Goal: Task Accomplishment & Management: Use online tool/utility

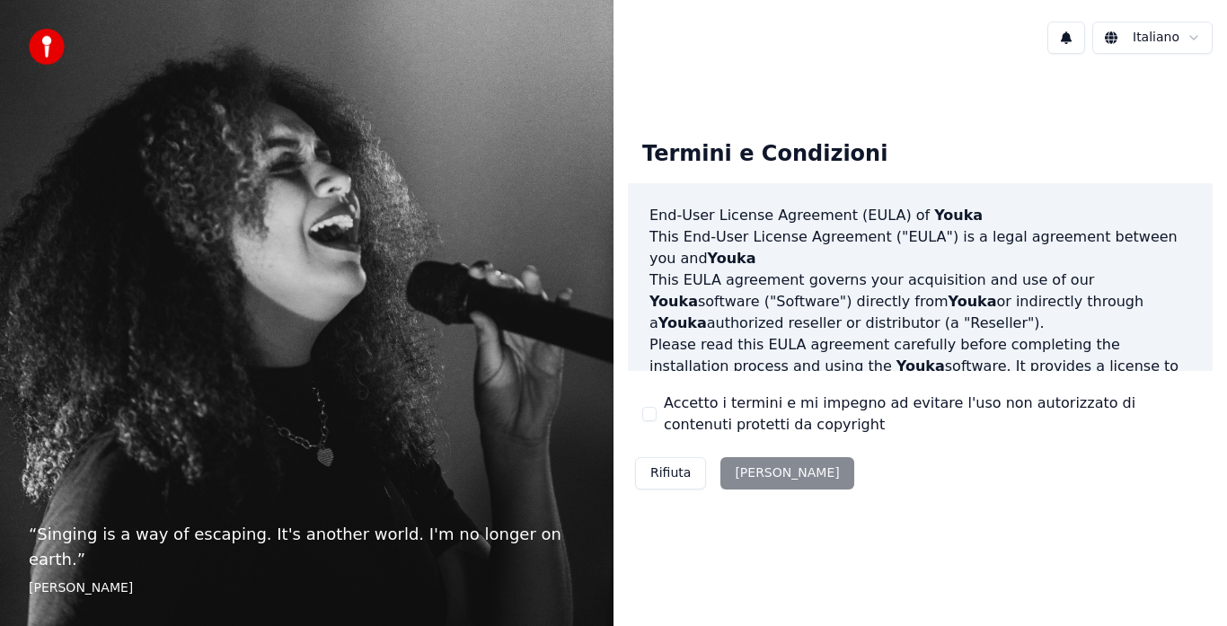
click at [767, 461] on div "Rifiuta [PERSON_NAME]" at bounding box center [745, 473] width 234 height 47
click at [766, 471] on div "Rifiuta Accetta" at bounding box center [745, 473] width 234 height 47
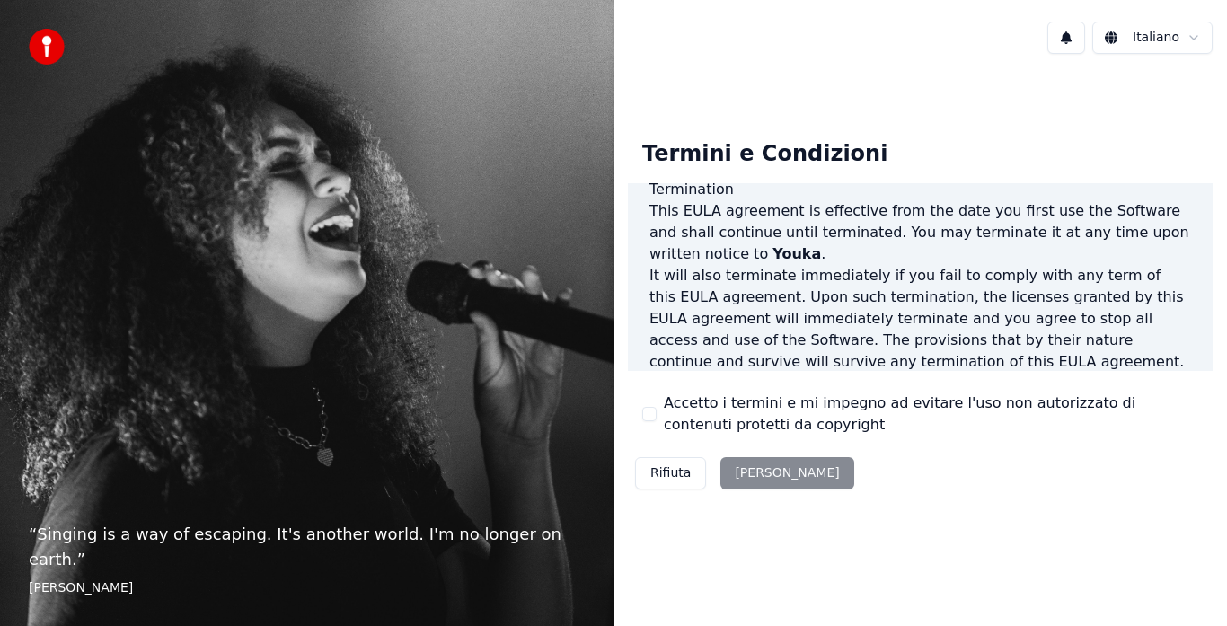
scroll to position [1236, 0]
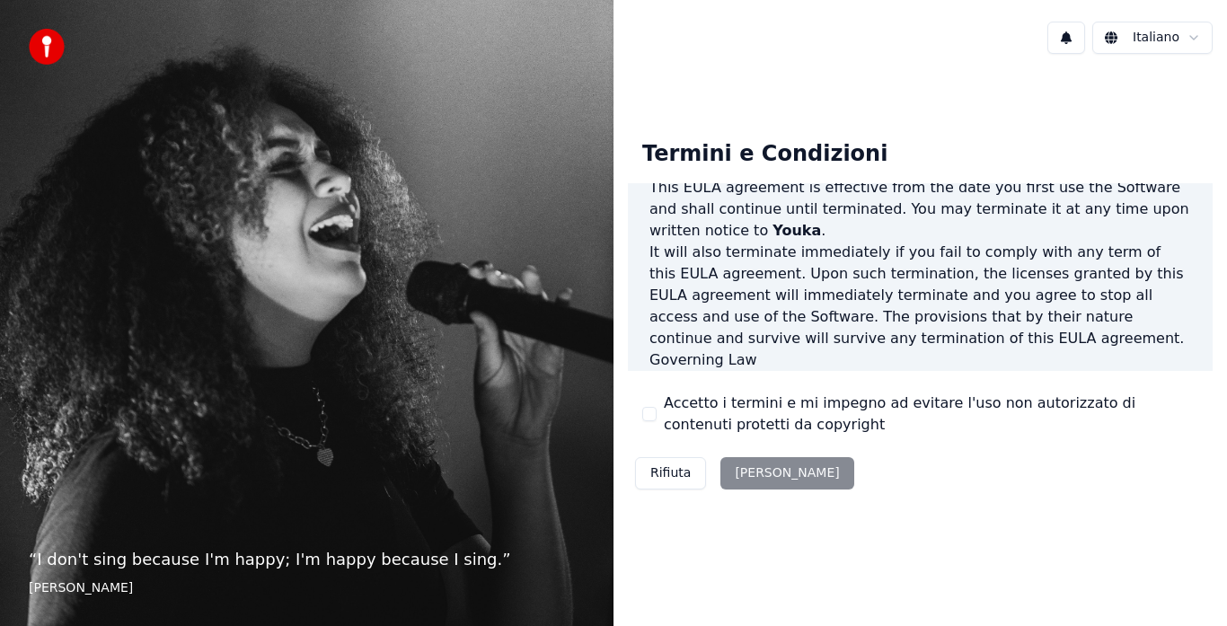
click at [744, 474] on div "Rifiuta Accetta" at bounding box center [745, 473] width 234 height 47
click at [670, 478] on button "Rifiuta" at bounding box center [670, 473] width 71 height 32
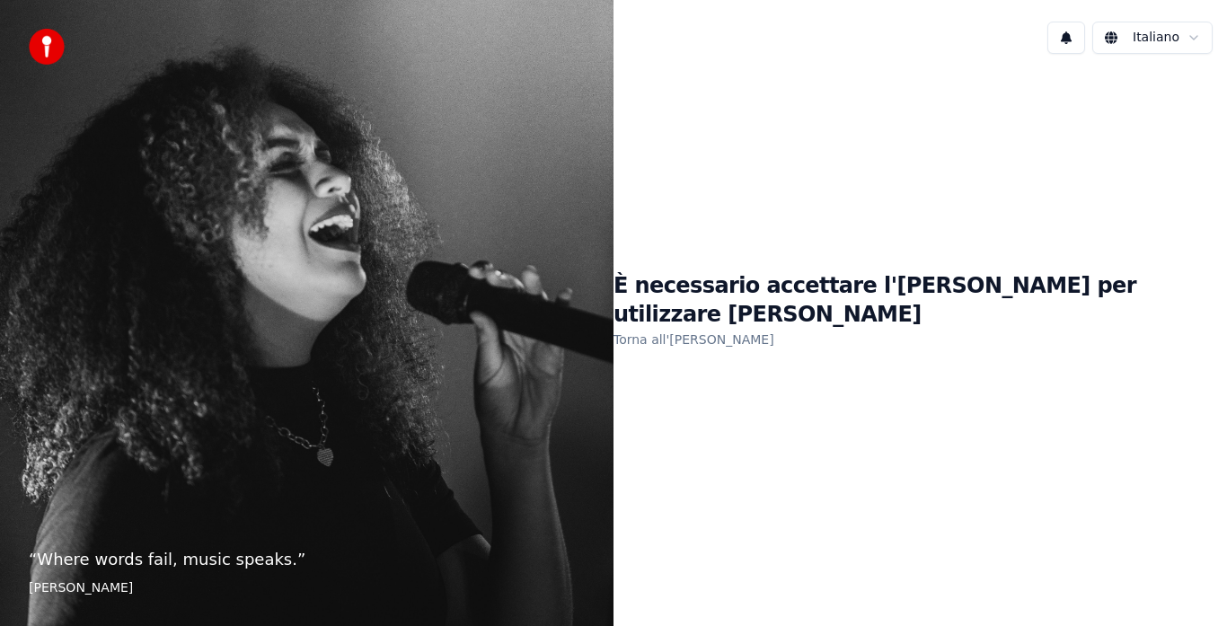
click at [738, 328] on link "Torna all'EULA" at bounding box center [694, 339] width 161 height 29
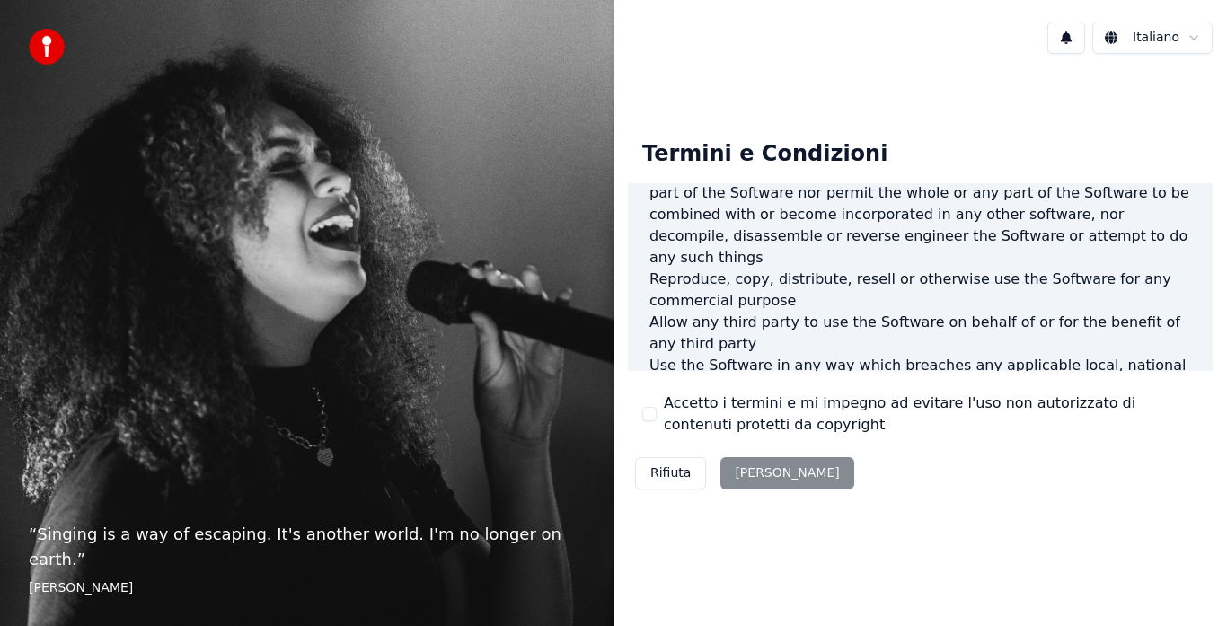
scroll to position [809, 0]
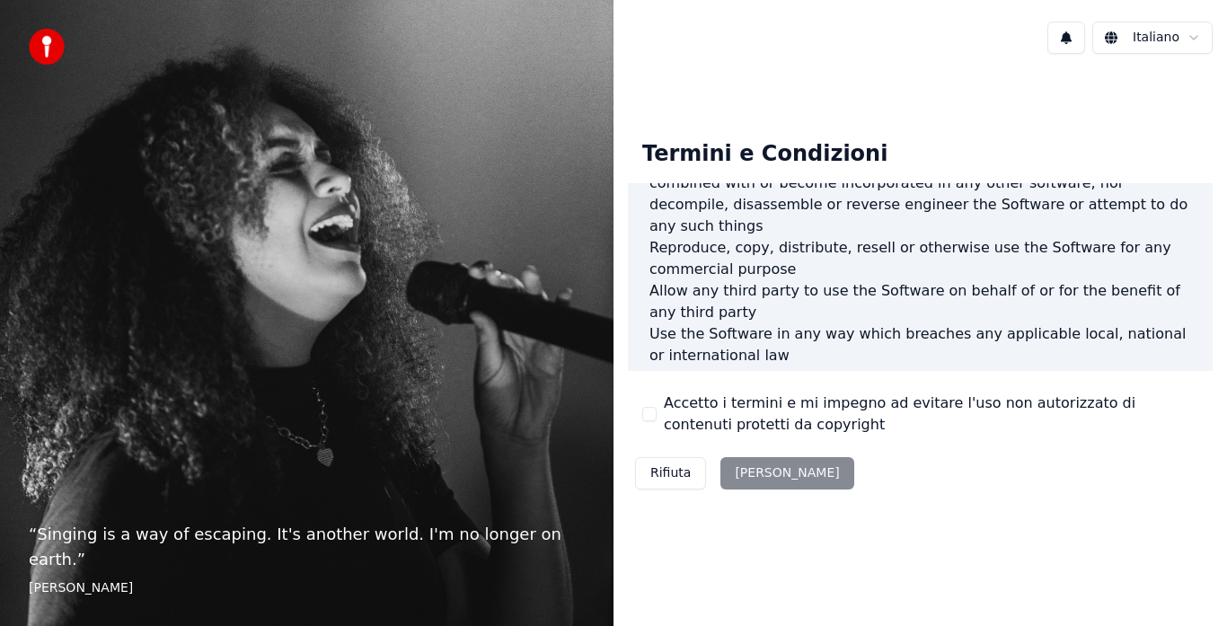
click at [655, 405] on div "Accetto i termini e mi impegno ad evitare l'uso non autorizzato di contenuti pr…" at bounding box center [920, 414] width 556 height 43
drag, startPoint x: 644, startPoint y: 414, endPoint x: 651, endPoint y: 421, distance: 9.6
click at [646, 417] on button "Accetto i termini e mi impegno ad evitare l'uso non autorizzato di contenuti pr…" at bounding box center [649, 414] width 14 height 14
click at [651, 422] on div "Accetto i termini e mi impegno ad evitare l'uso non autorizzato di contenuti pr…" at bounding box center [920, 414] width 556 height 43
click at [752, 472] on button "Accetta" at bounding box center [787, 473] width 133 height 32
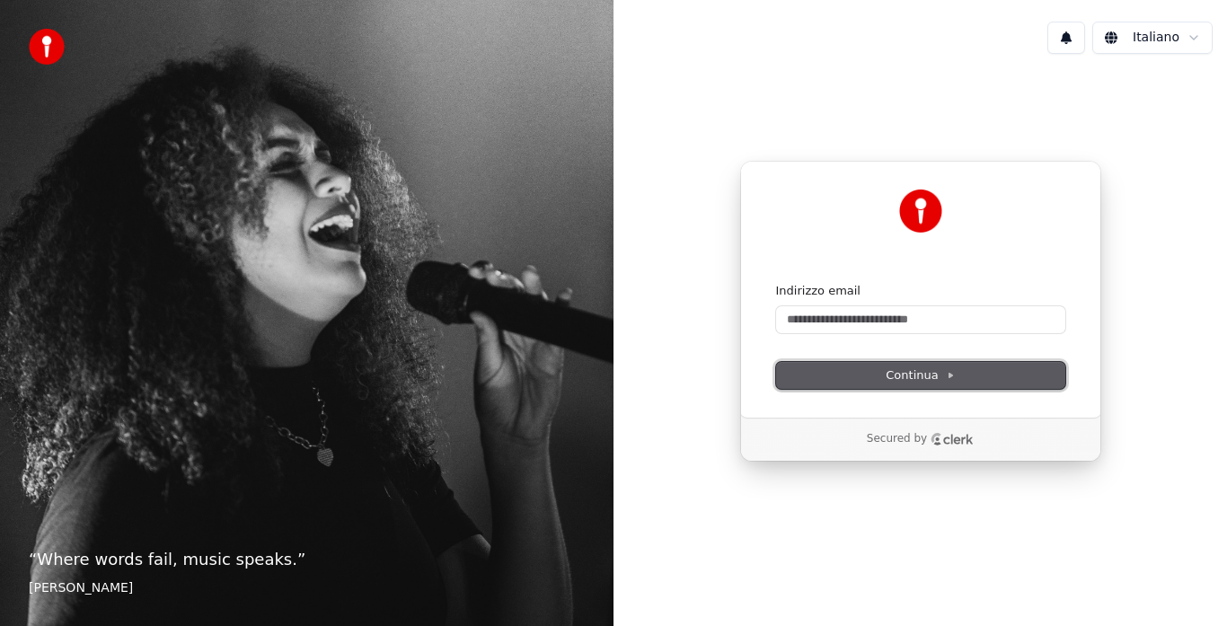
click at [910, 368] on span "Continua" at bounding box center [920, 376] width 68 height 16
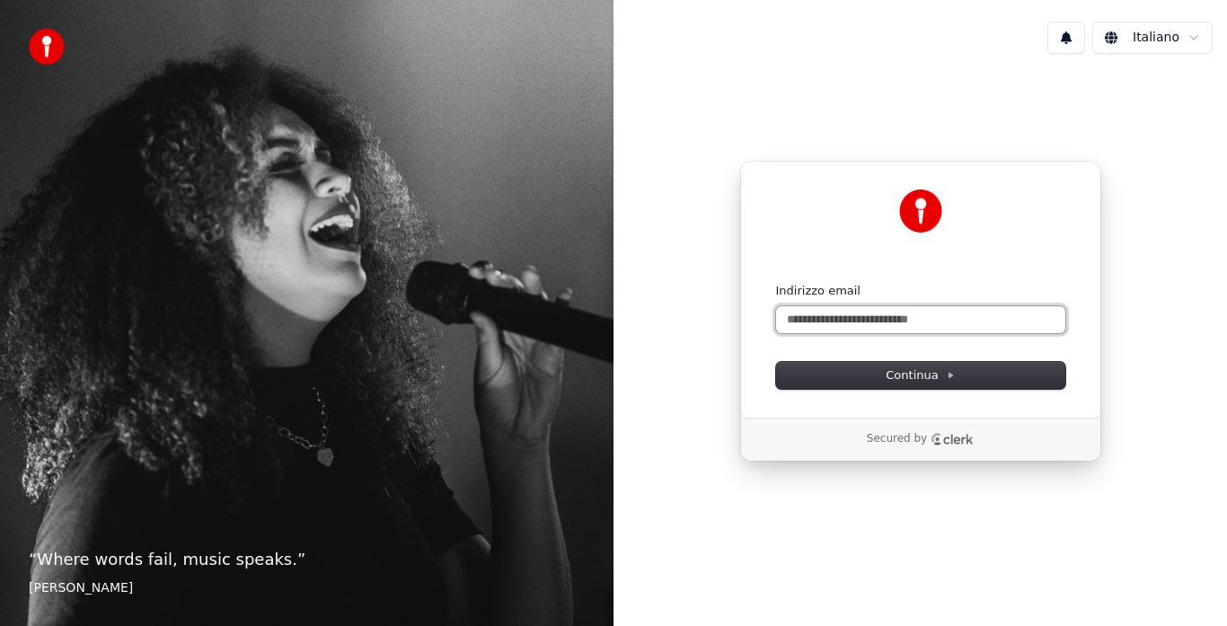
click at [817, 317] on input "Indirizzo email" at bounding box center [920, 319] width 289 height 27
click at [823, 311] on input "Indirizzo email" at bounding box center [920, 319] width 289 height 27
paste input "**********"
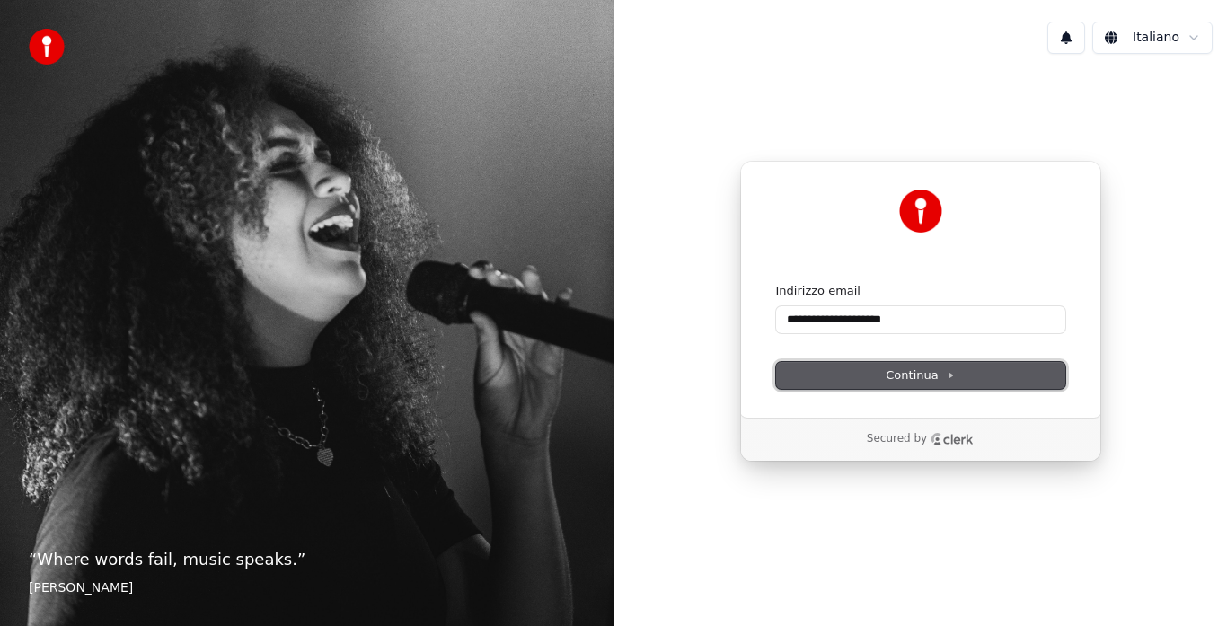
click at [918, 378] on span "Continua" at bounding box center [920, 376] width 68 height 16
type input "**********"
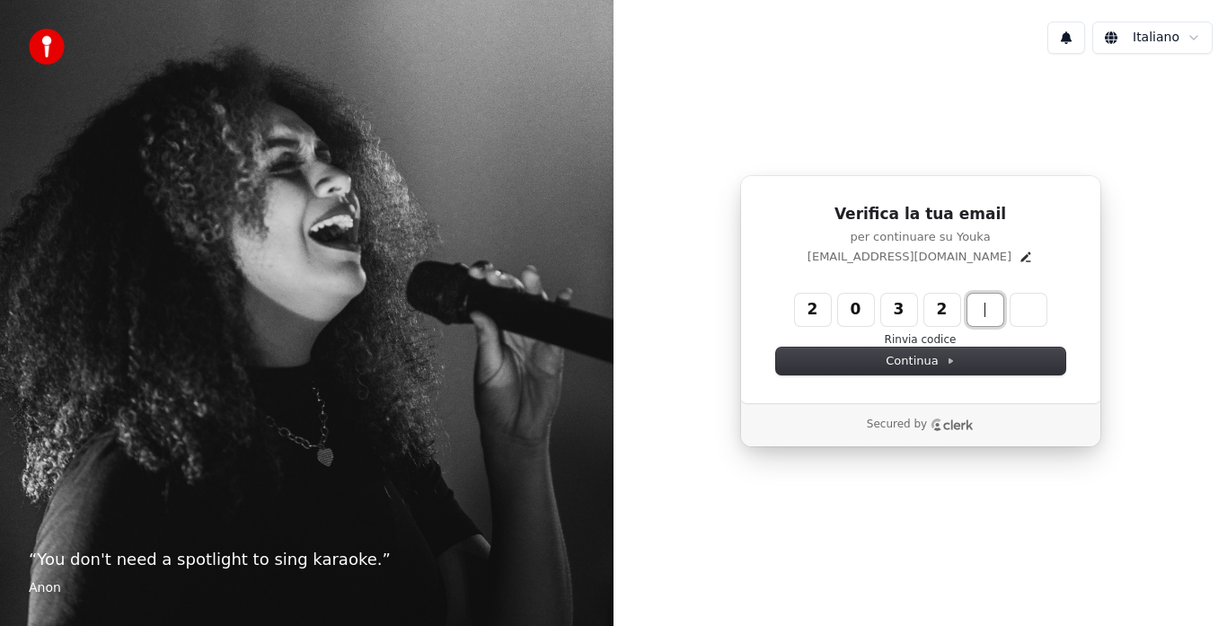
type input "******"
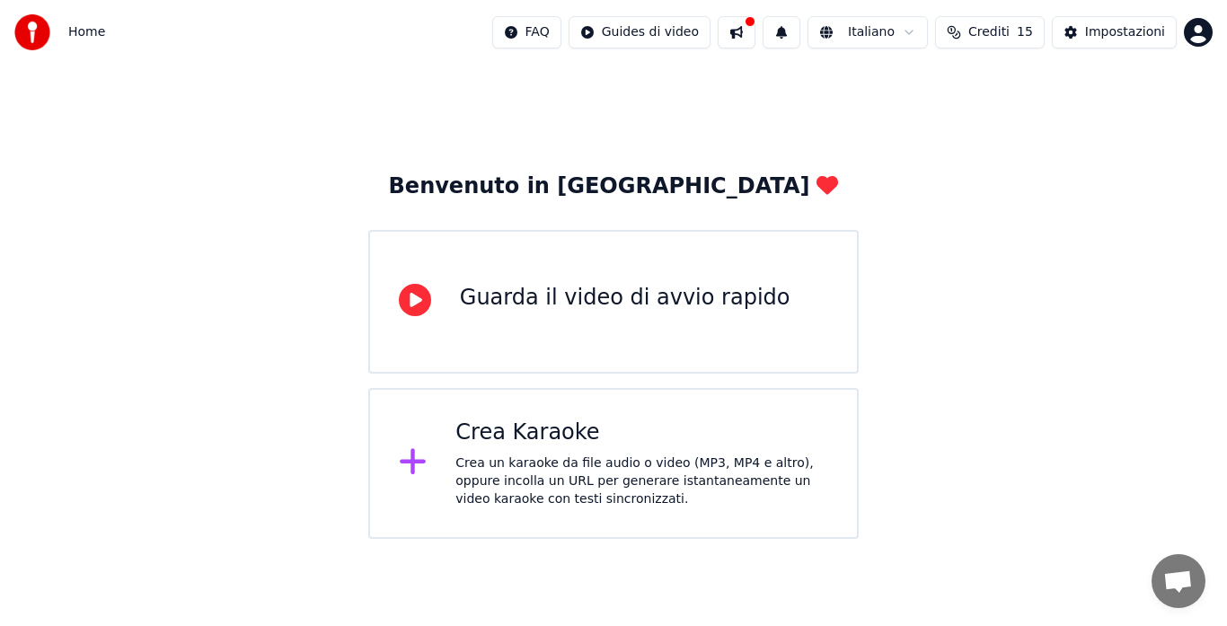
click at [427, 457] on icon at bounding box center [413, 462] width 29 height 32
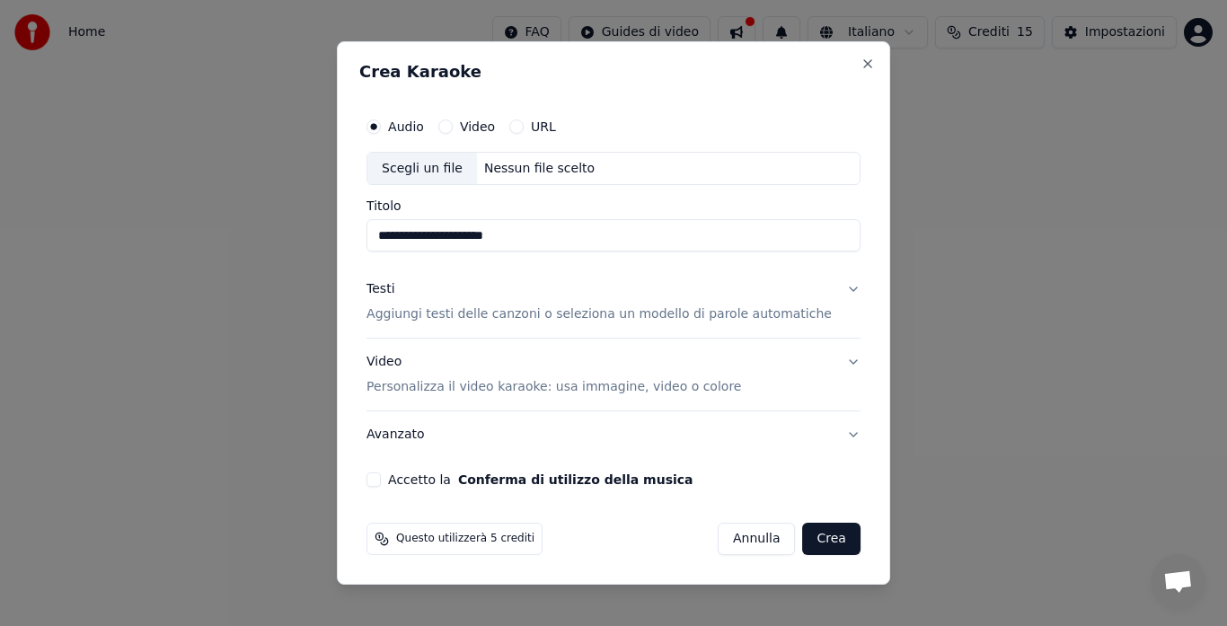
click at [532, 314] on p "Aggiungi testi delle canzoni o seleziona un modello di parole automatiche" at bounding box center [599, 315] width 465 height 18
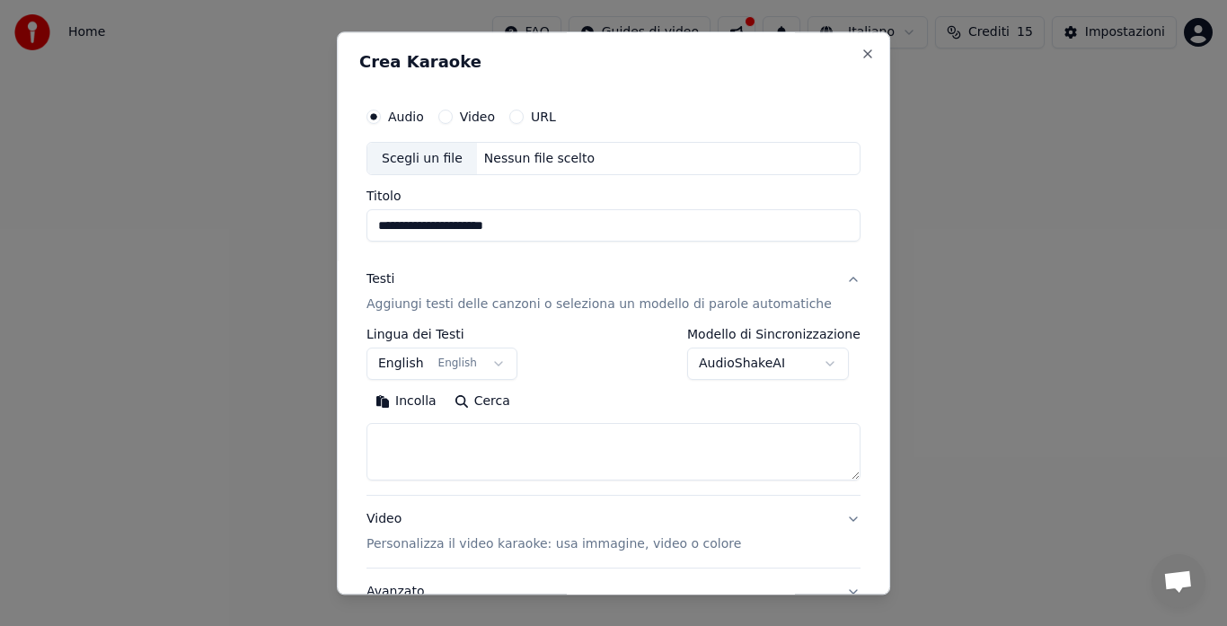
click at [454, 158] on div "Scegli un file" at bounding box center [423, 159] width 110 height 32
type input "**********"
click at [419, 368] on button "English English" at bounding box center [442, 365] width 151 height 32
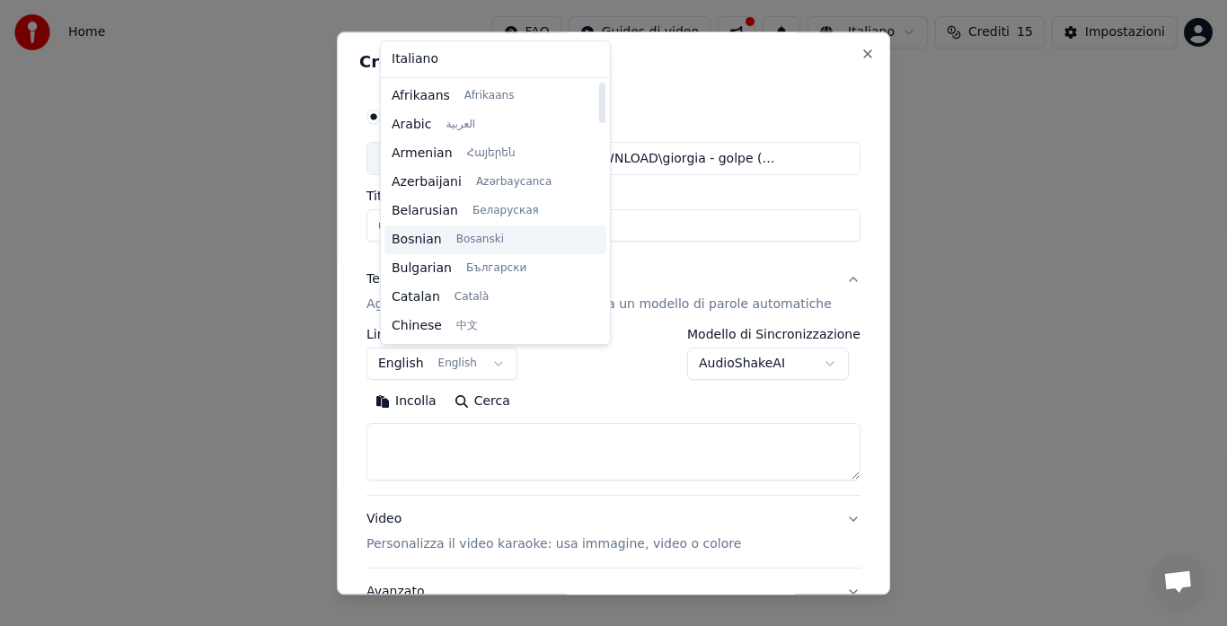
scroll to position [90, 0]
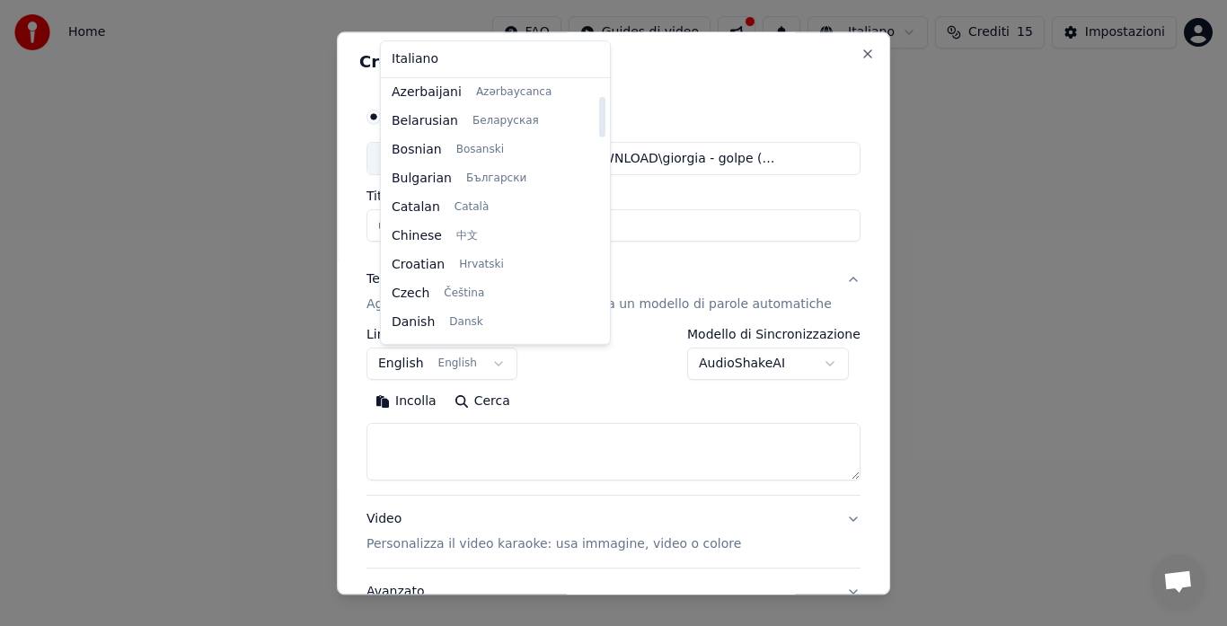
select select "**"
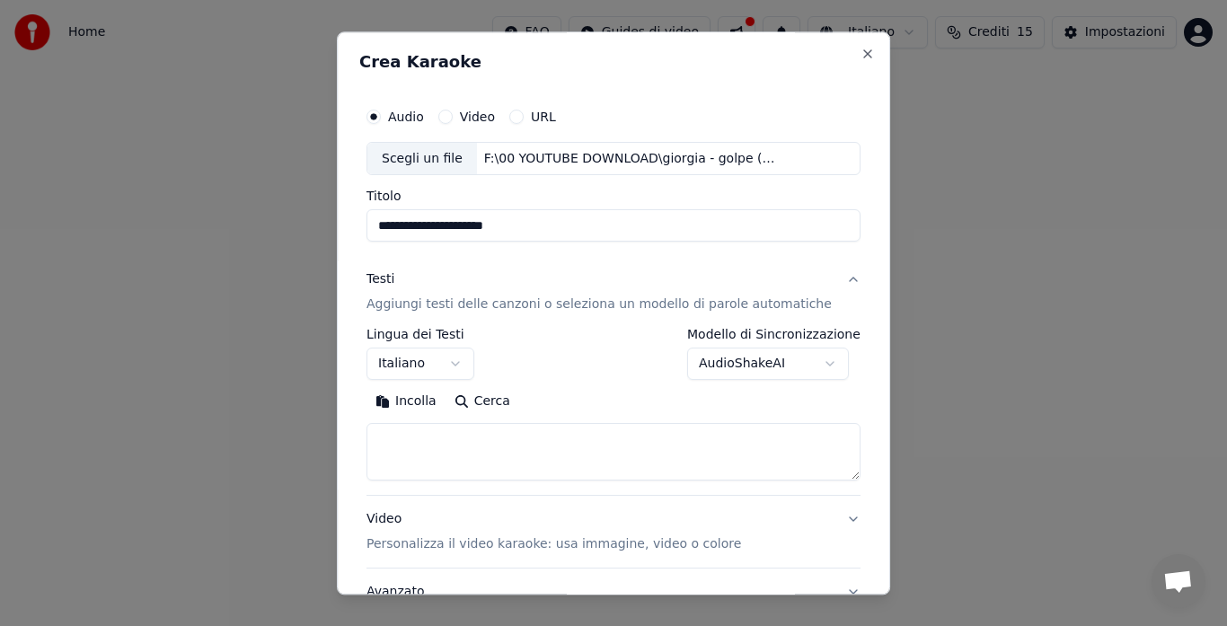
click at [460, 448] on textarea at bounding box center [614, 453] width 494 height 58
click at [438, 403] on button "Incolla" at bounding box center [406, 402] width 79 height 29
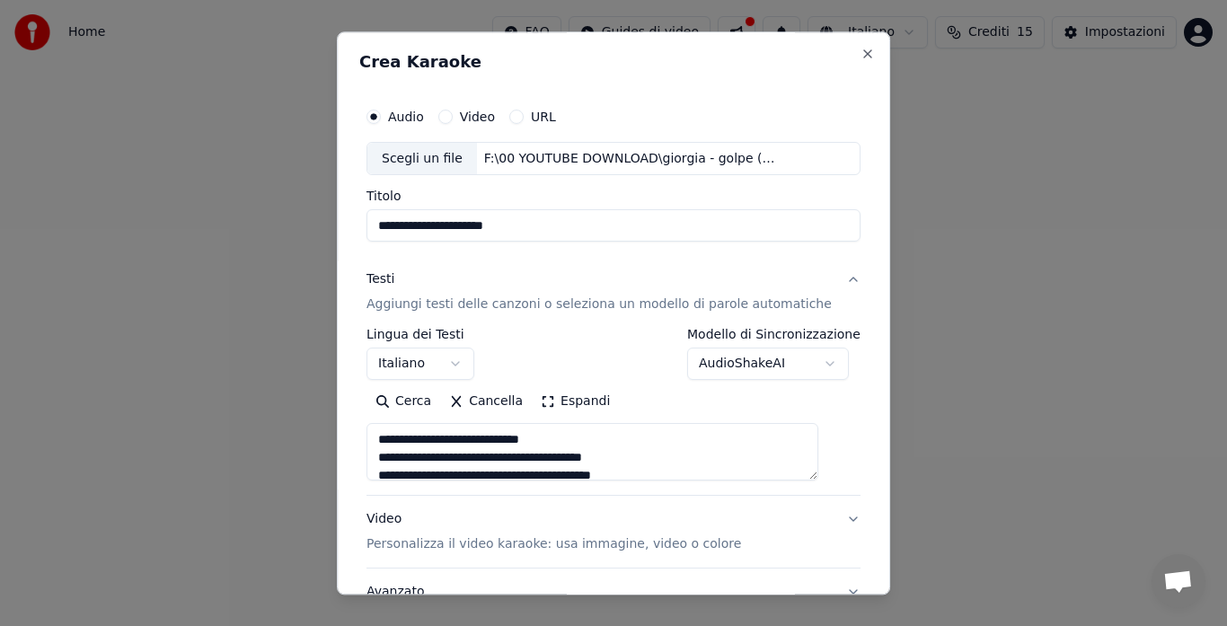
click at [593, 404] on button "Espandi" at bounding box center [575, 402] width 87 height 29
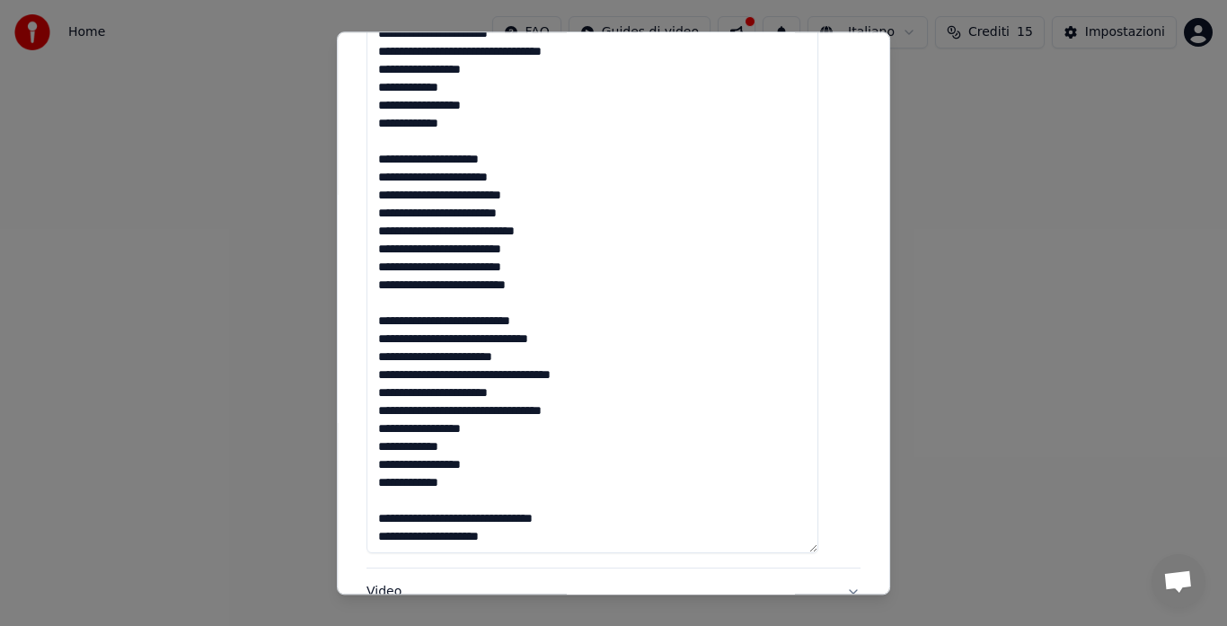
scroll to position [1200, 0]
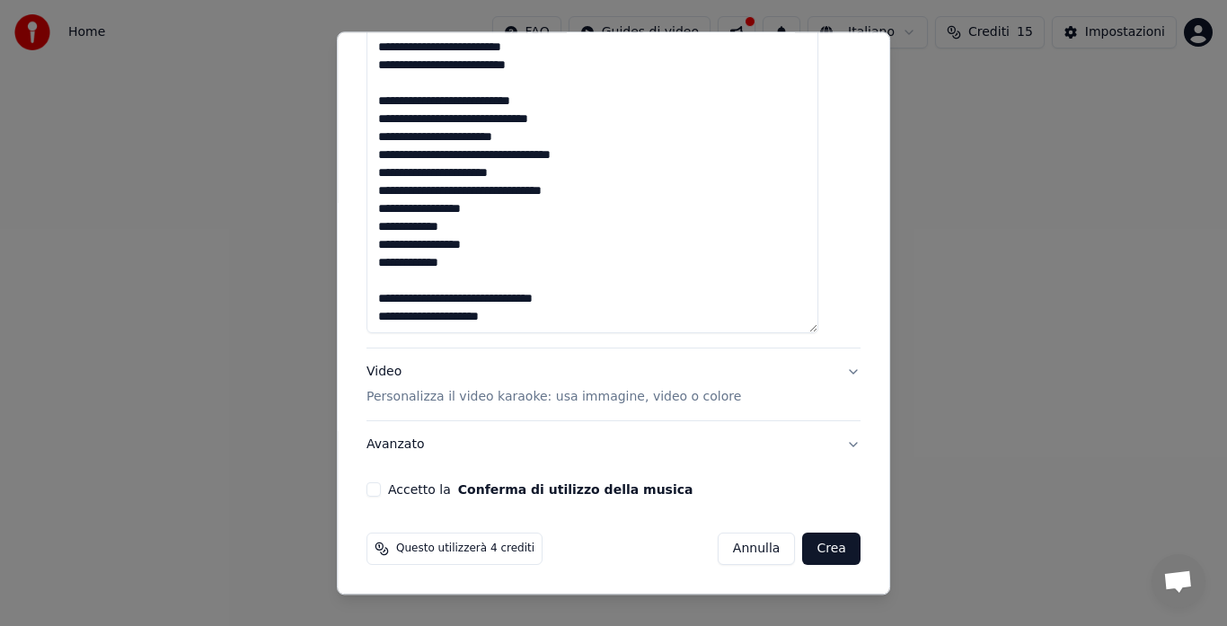
click at [474, 400] on p "Personalizza il video karaoke: usa immagine, video o colore" at bounding box center [554, 398] width 375 height 18
type textarea "**********"
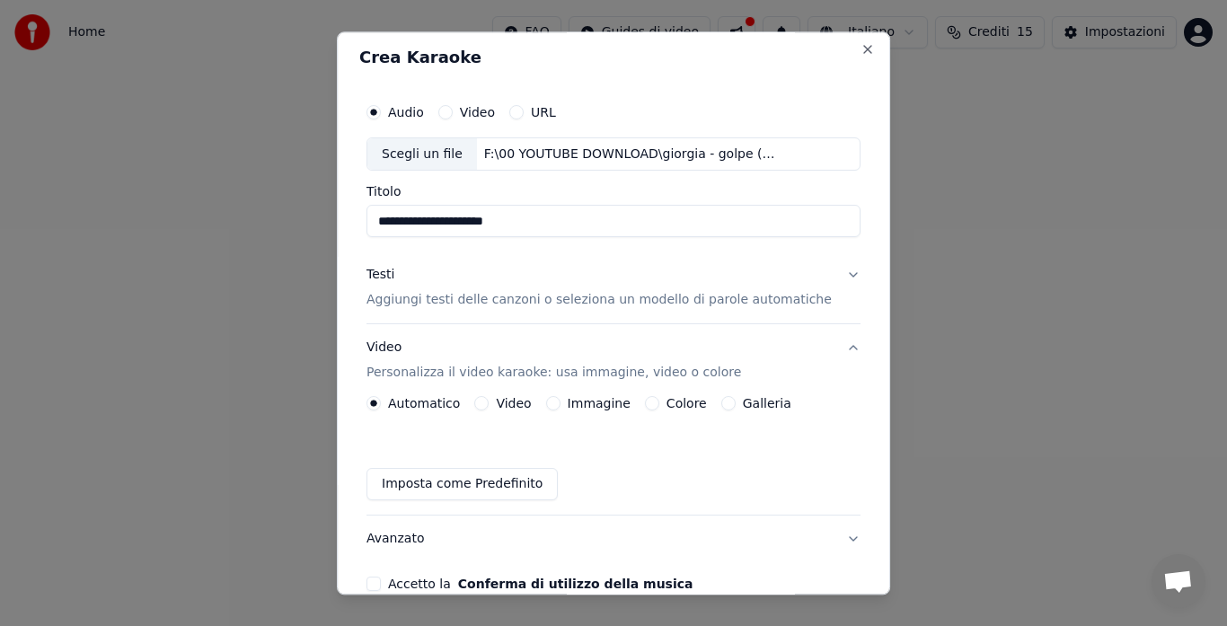
scroll to position [0, 0]
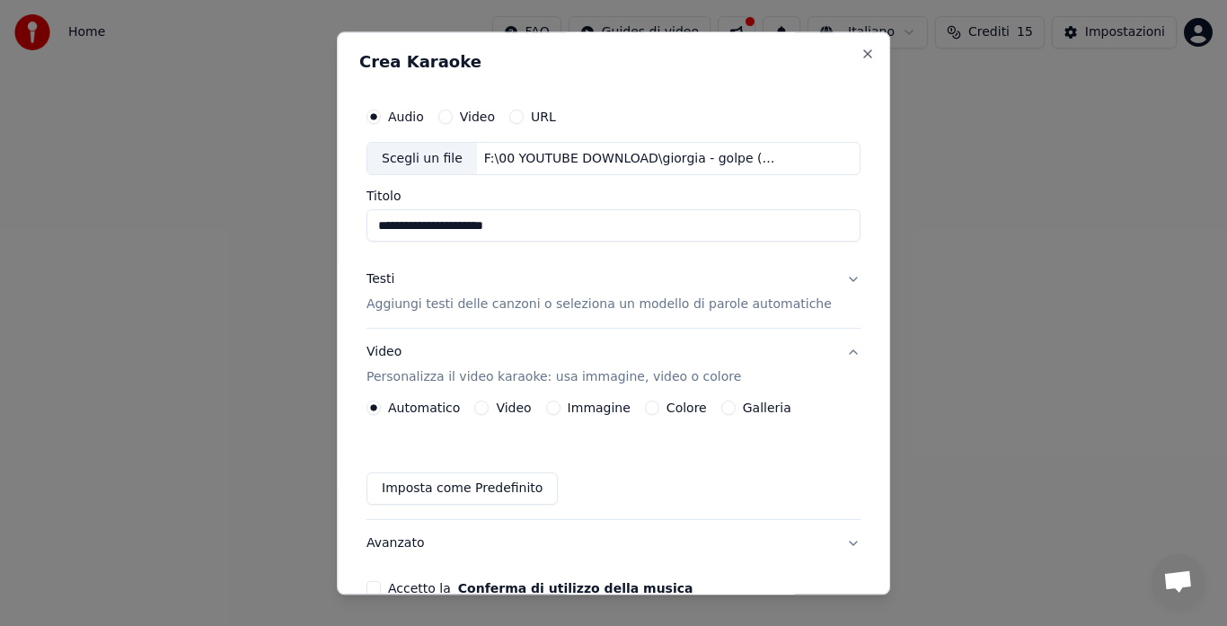
click at [574, 306] on p "Aggiungi testi delle canzoni o seleziona un modello di parole automatiche" at bounding box center [599, 306] width 465 height 18
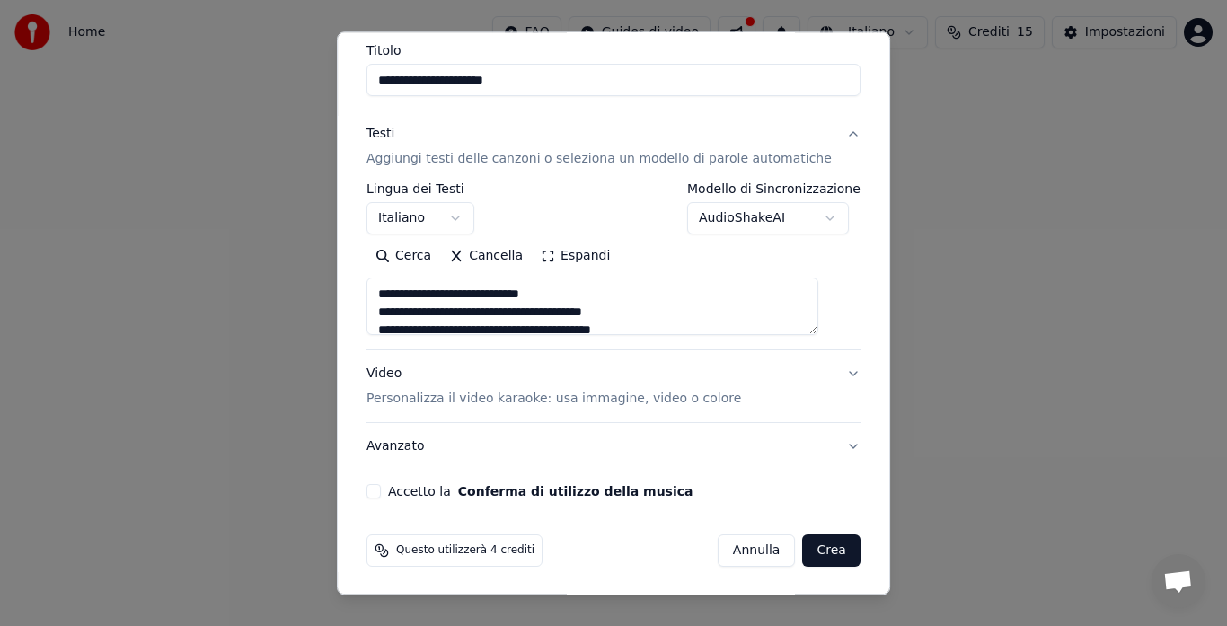
scroll to position [147, 0]
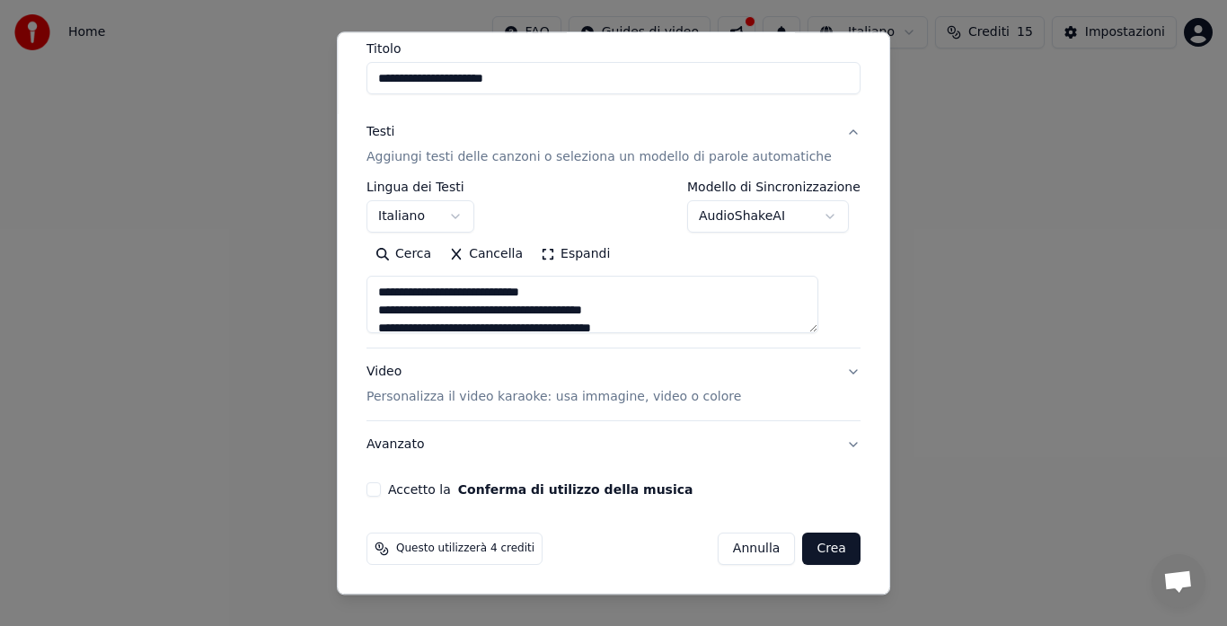
click at [511, 399] on p "Personalizza il video karaoke: usa immagine, video o colore" at bounding box center [554, 398] width 375 height 18
type textarea "**********"
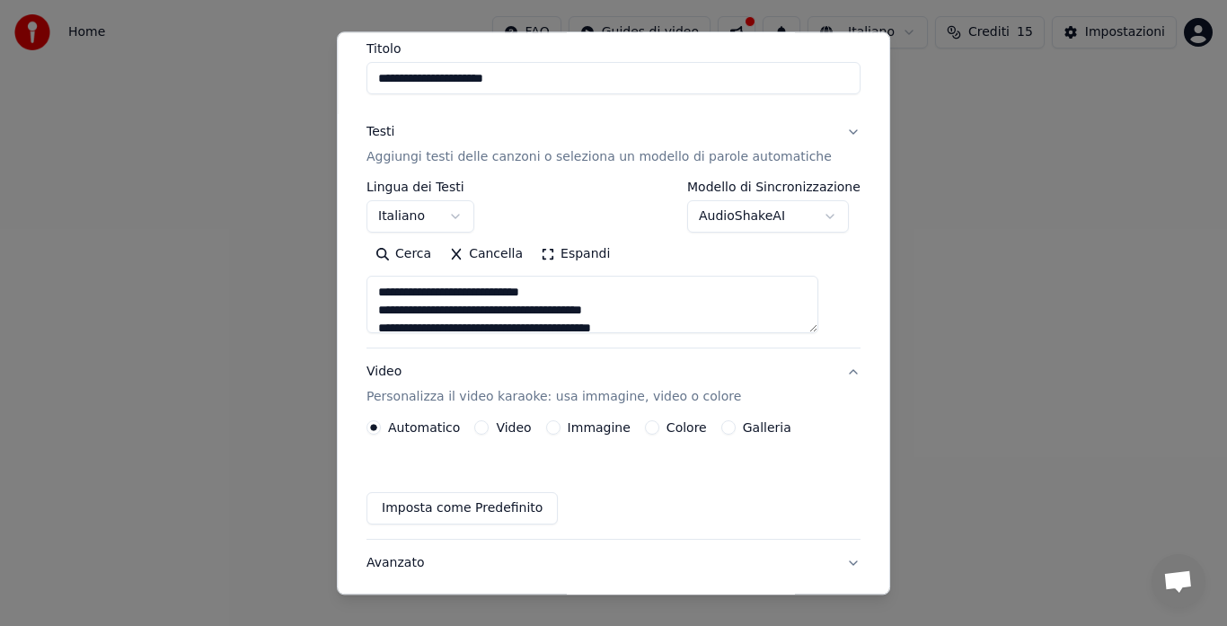
scroll to position [100, 0]
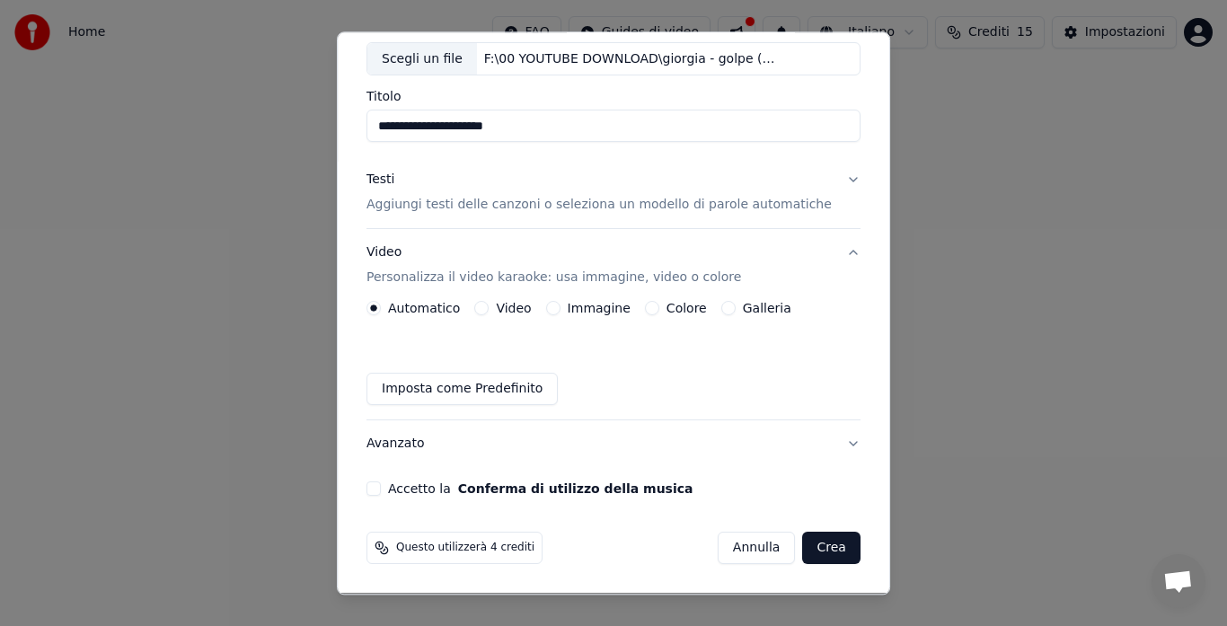
click at [498, 310] on div "Video" at bounding box center [502, 309] width 57 height 14
click at [489, 306] on button "Video" at bounding box center [481, 309] width 14 height 14
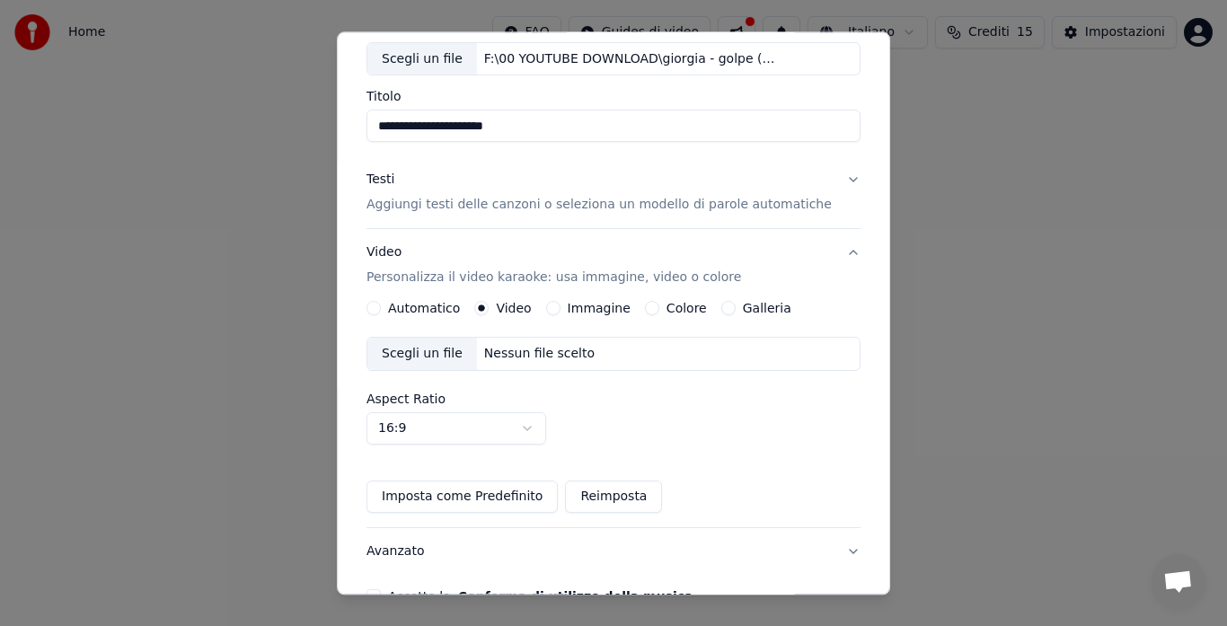
click at [528, 305] on label "Video" at bounding box center [513, 309] width 35 height 13
click at [489, 305] on button "Video" at bounding box center [481, 309] width 14 height 14
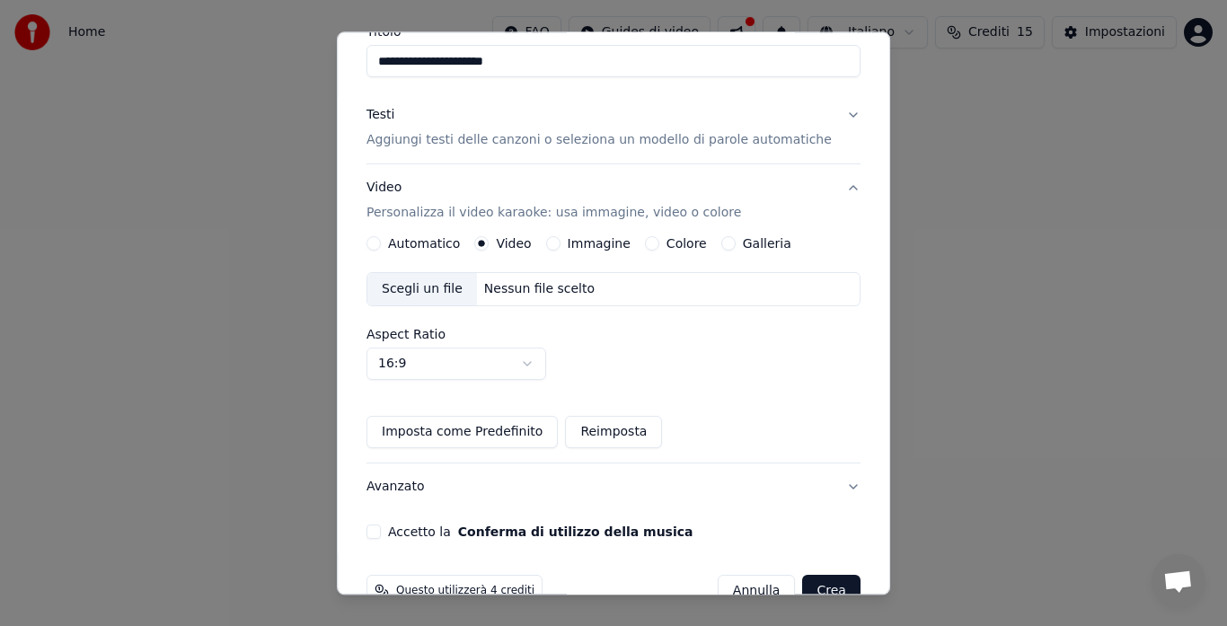
scroll to position [207, 0]
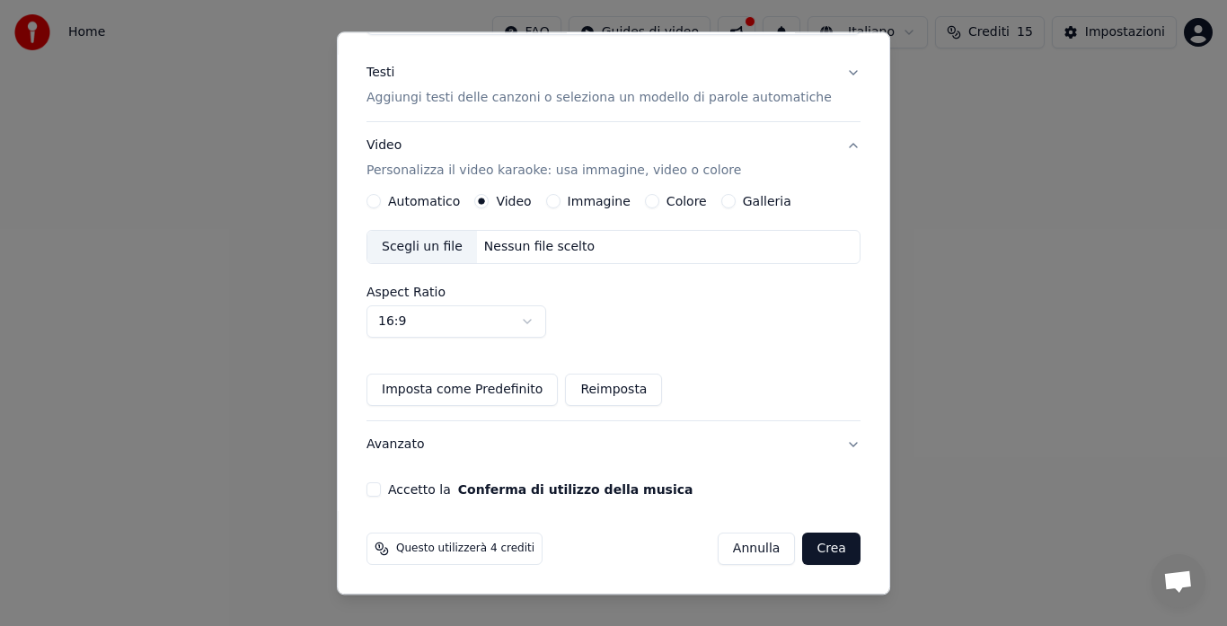
click at [413, 449] on button "Avanzato" at bounding box center [614, 445] width 494 height 47
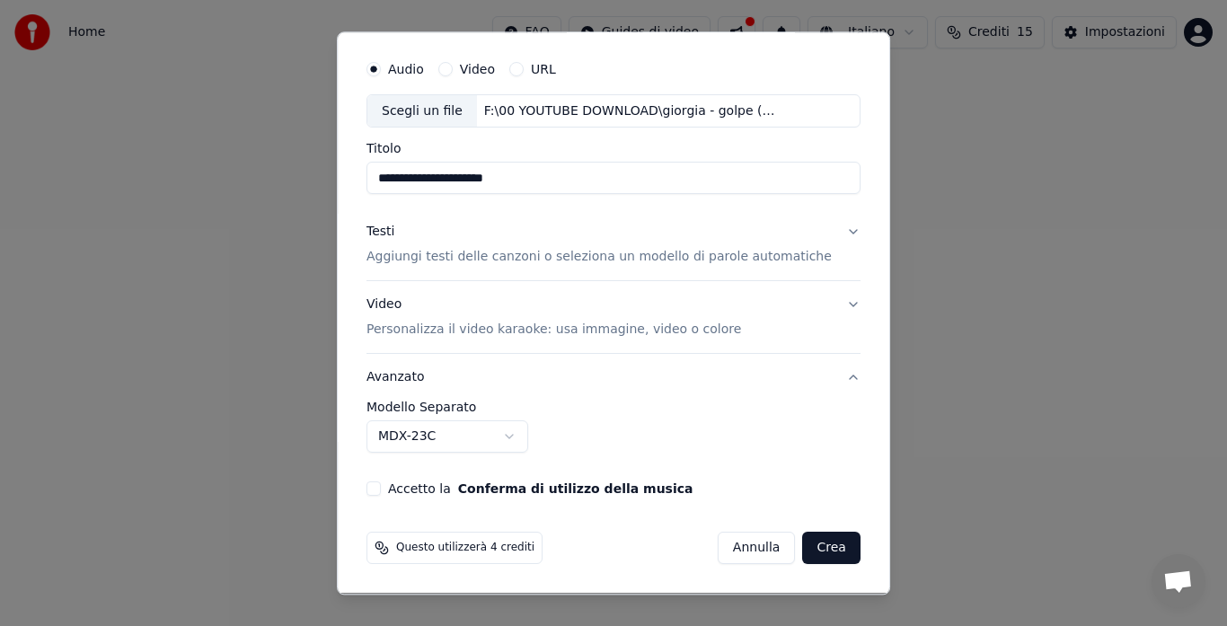
scroll to position [48, 0]
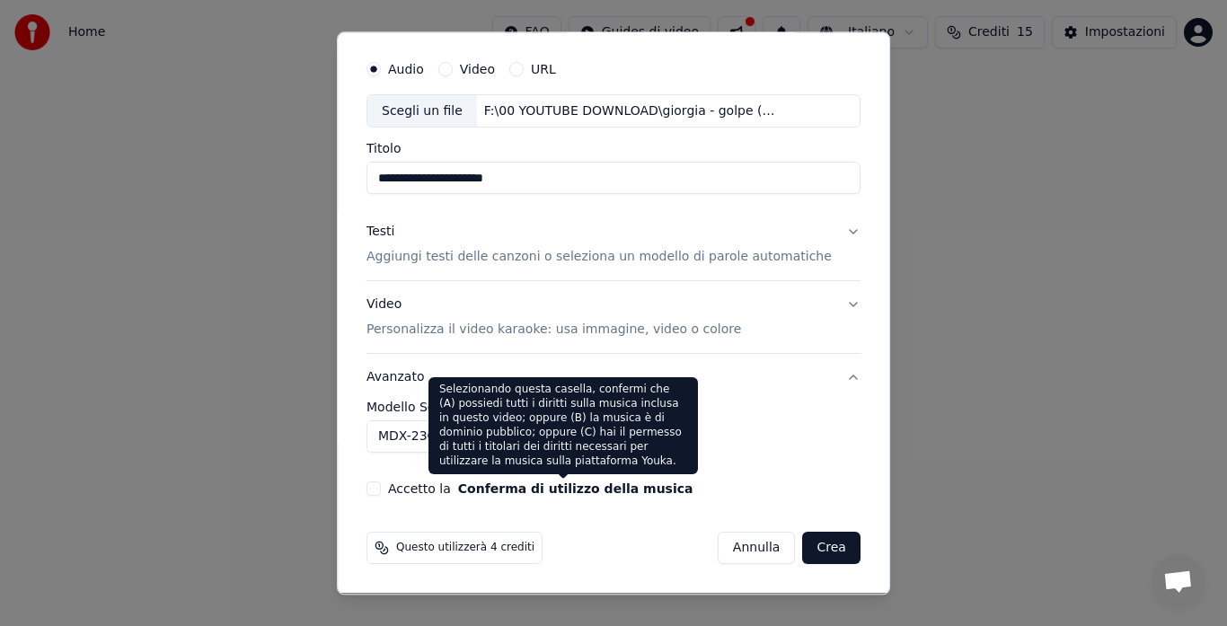
click at [560, 490] on button "Conferma di utilizzo della musica" at bounding box center [575, 489] width 235 height 13
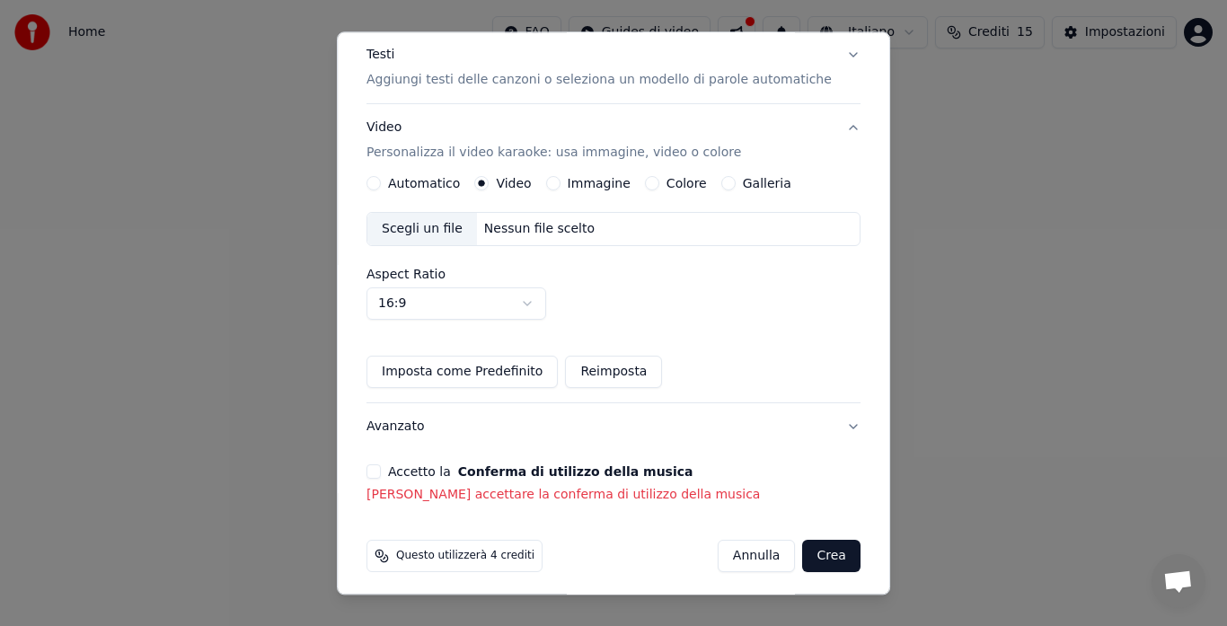
scroll to position [232, 0]
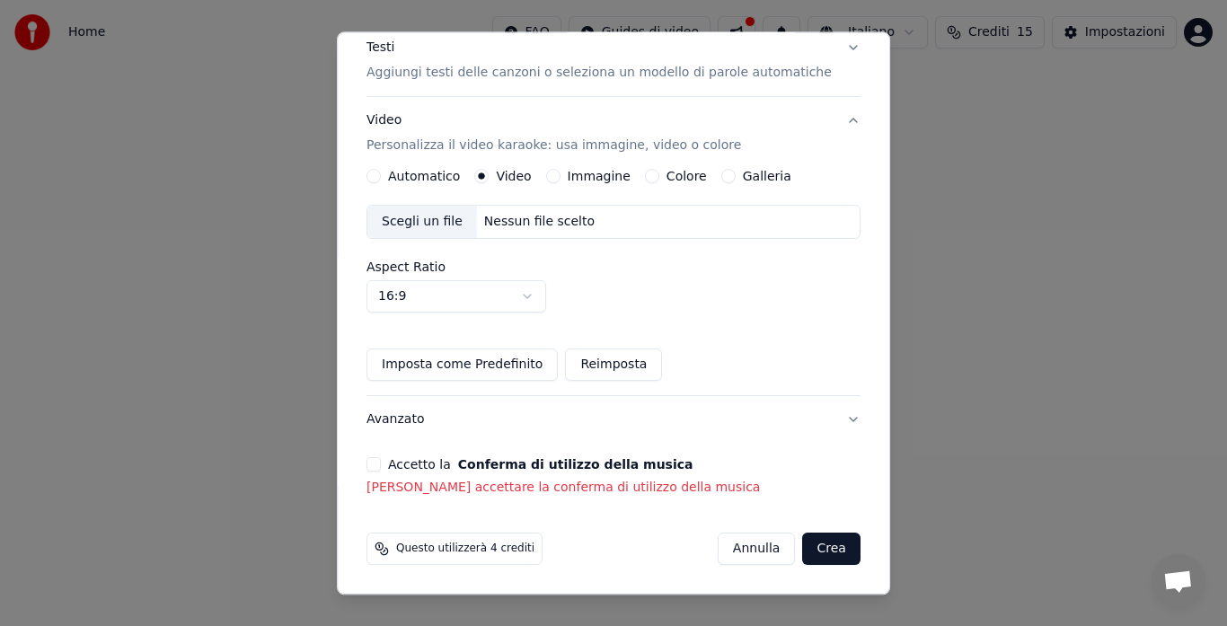
click at [401, 488] on p "[PERSON_NAME] accettare la conferma di utilizzo della musica" at bounding box center [614, 489] width 494 height 18
click at [381, 464] on button "Accetto la Conferma di utilizzo della musica" at bounding box center [374, 465] width 14 height 14
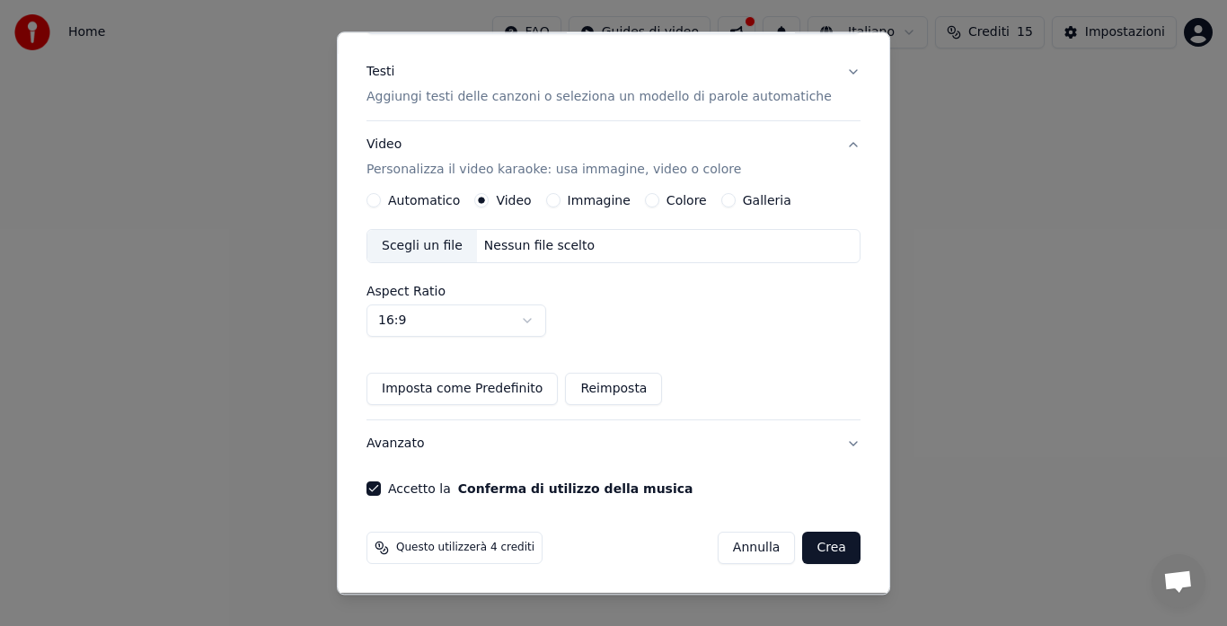
click at [808, 546] on button "Crea" at bounding box center [832, 549] width 58 height 32
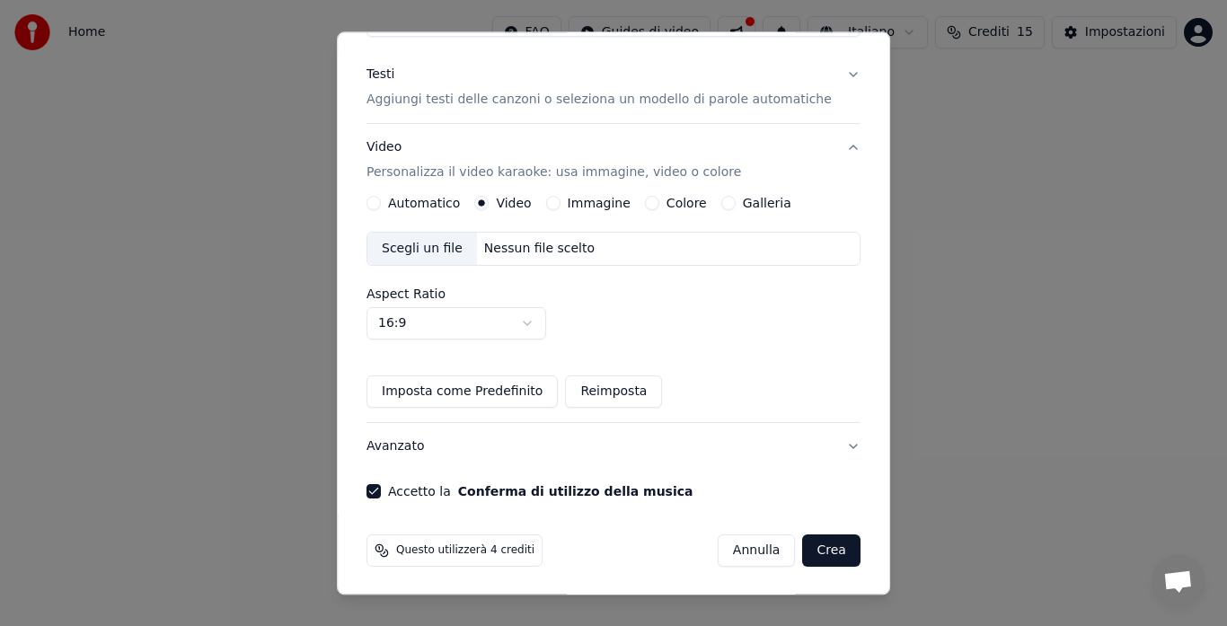
scroll to position [207, 0]
click at [422, 439] on button "Avanzato" at bounding box center [614, 445] width 494 height 47
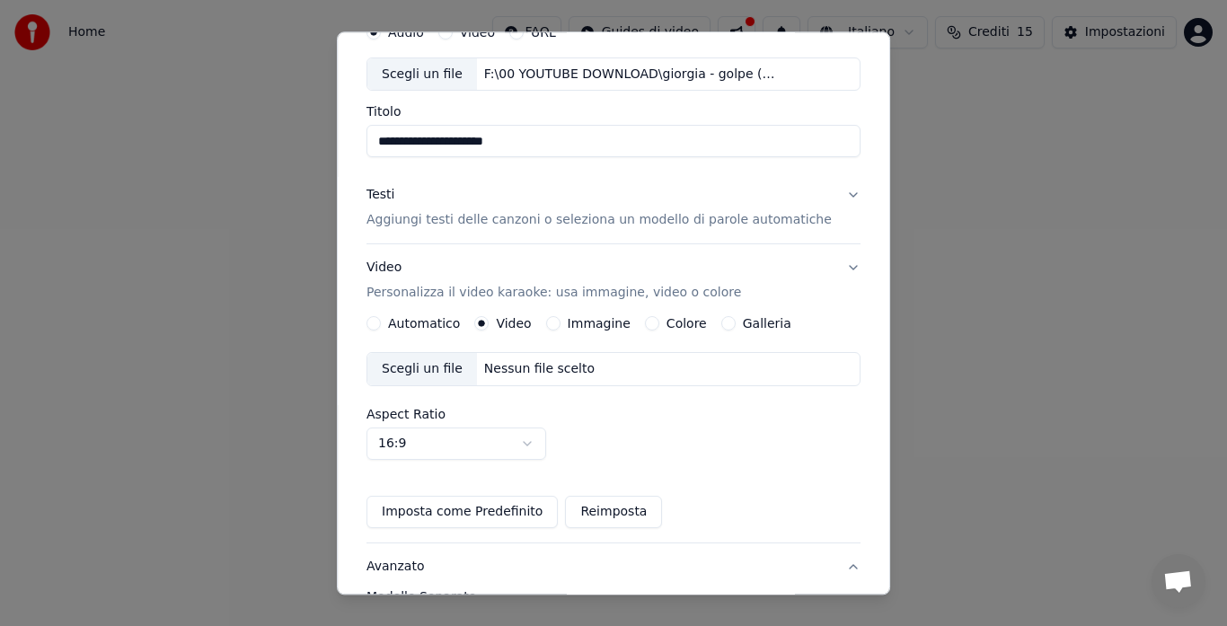
scroll to position [48, 0]
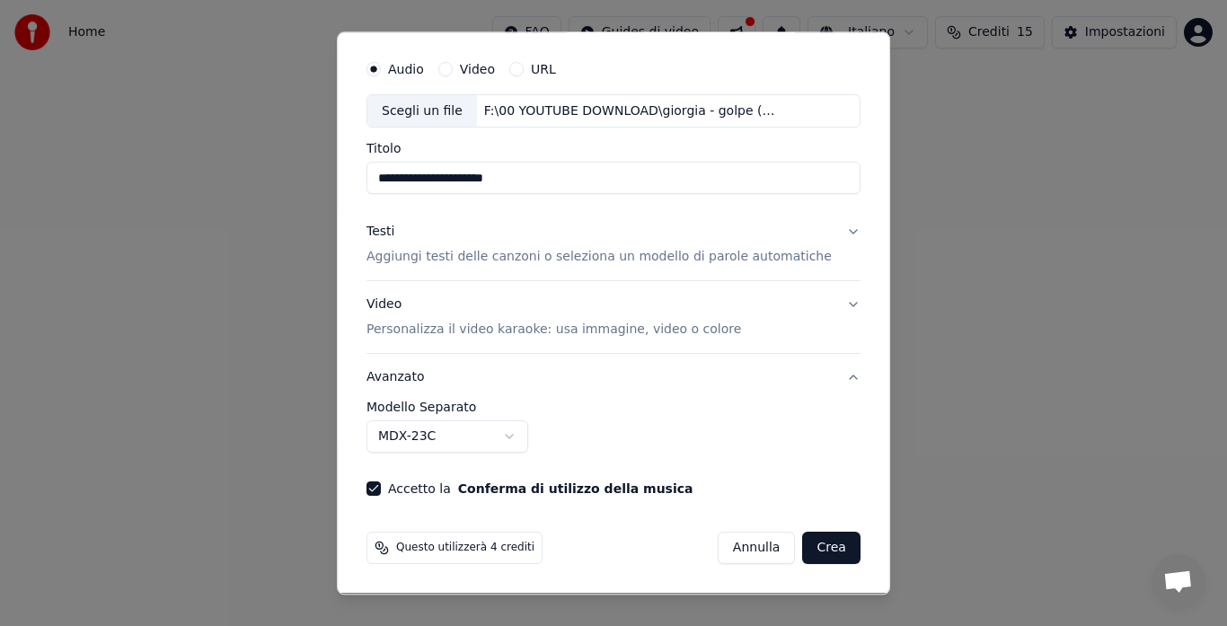
click at [818, 555] on button "Crea" at bounding box center [832, 549] width 58 height 32
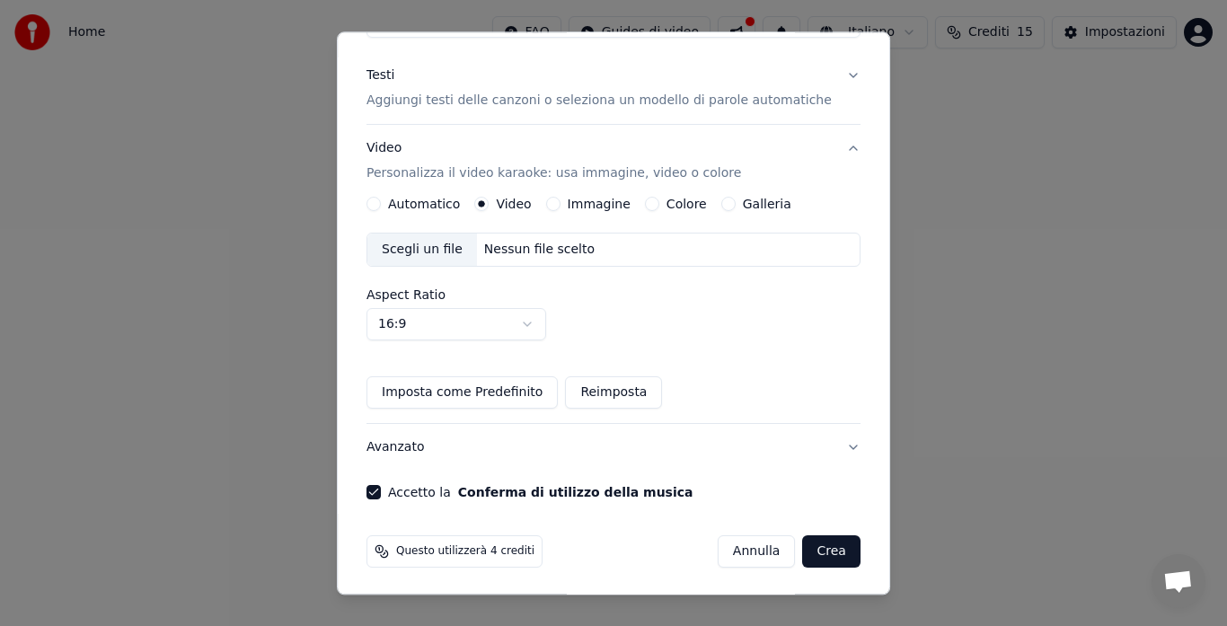
scroll to position [207, 0]
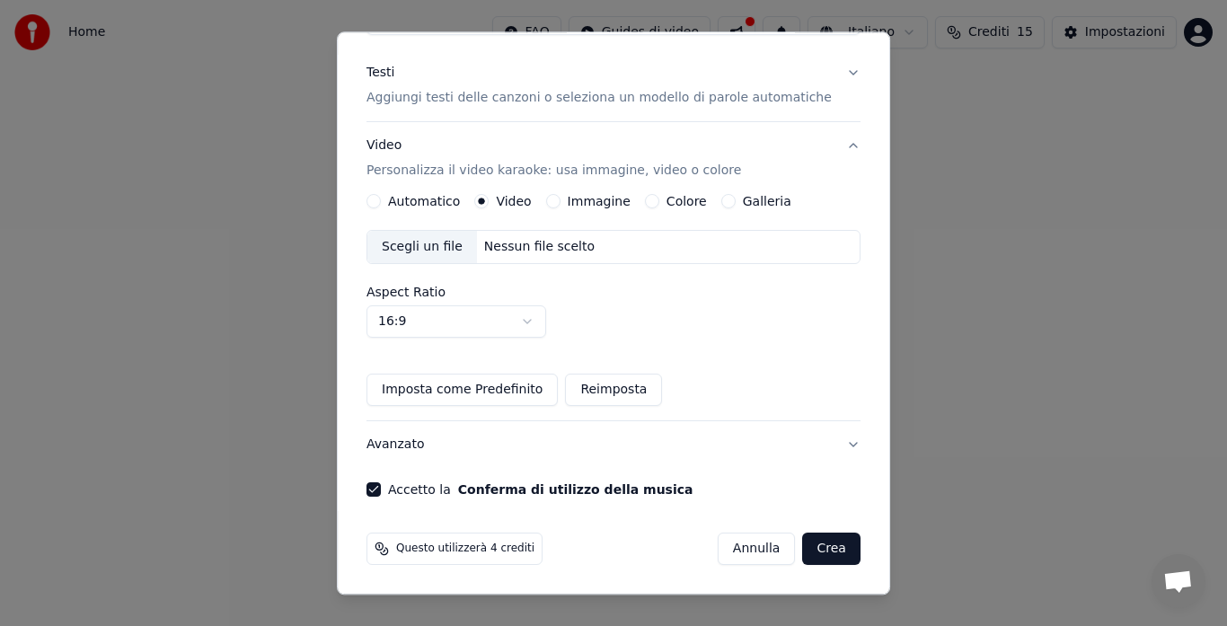
click at [465, 383] on button "Imposta come Predefinito" at bounding box center [462, 391] width 191 height 32
click at [812, 557] on button "Crea" at bounding box center [832, 550] width 58 height 32
click at [500, 551] on span "Questo utilizzerà 4 crediti" at bounding box center [465, 550] width 138 height 14
click at [803, 554] on button "Crea" at bounding box center [832, 550] width 58 height 32
click at [477, 543] on span "Questo utilizzerà 4 crediti" at bounding box center [465, 550] width 138 height 14
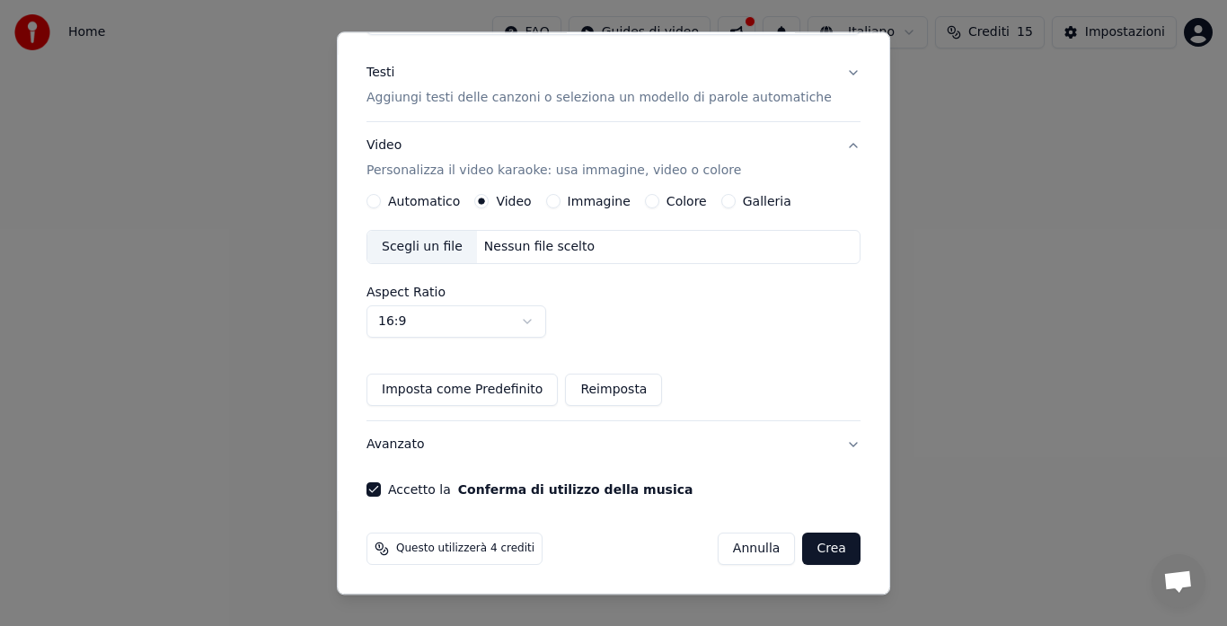
click at [388, 549] on icon at bounding box center [382, 550] width 14 height 14
click at [389, 549] on icon at bounding box center [382, 550] width 14 height 14
click at [442, 547] on span "Questo utilizzerà 4 crediti" at bounding box center [465, 550] width 138 height 14
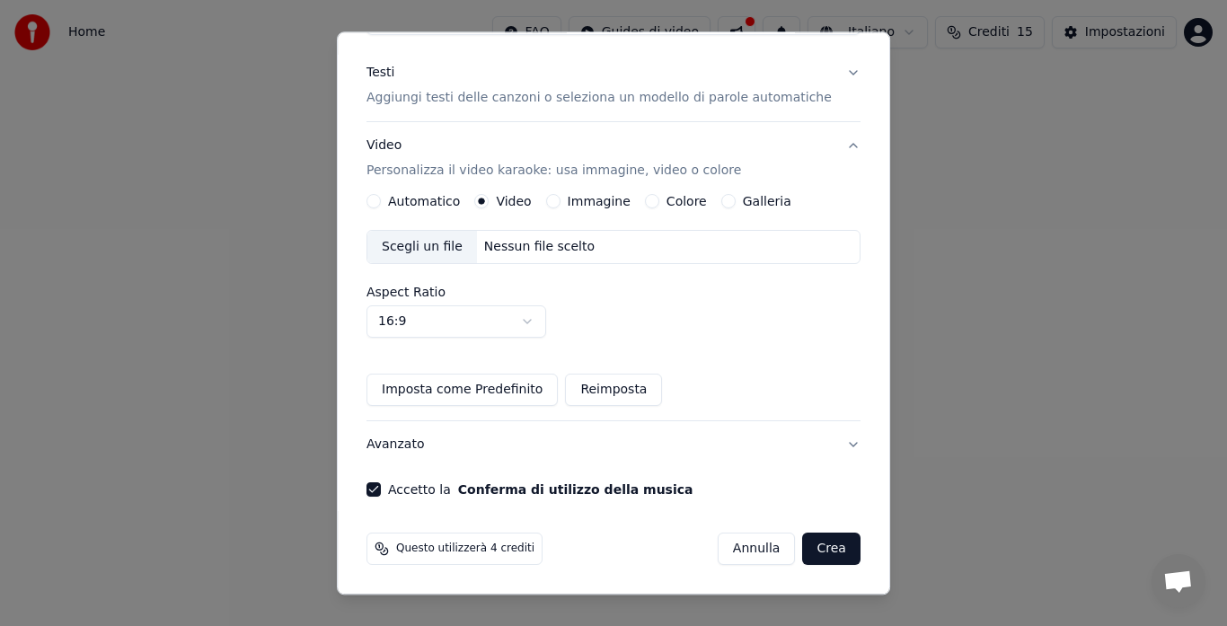
click at [738, 548] on button "Annulla" at bounding box center [757, 550] width 78 height 32
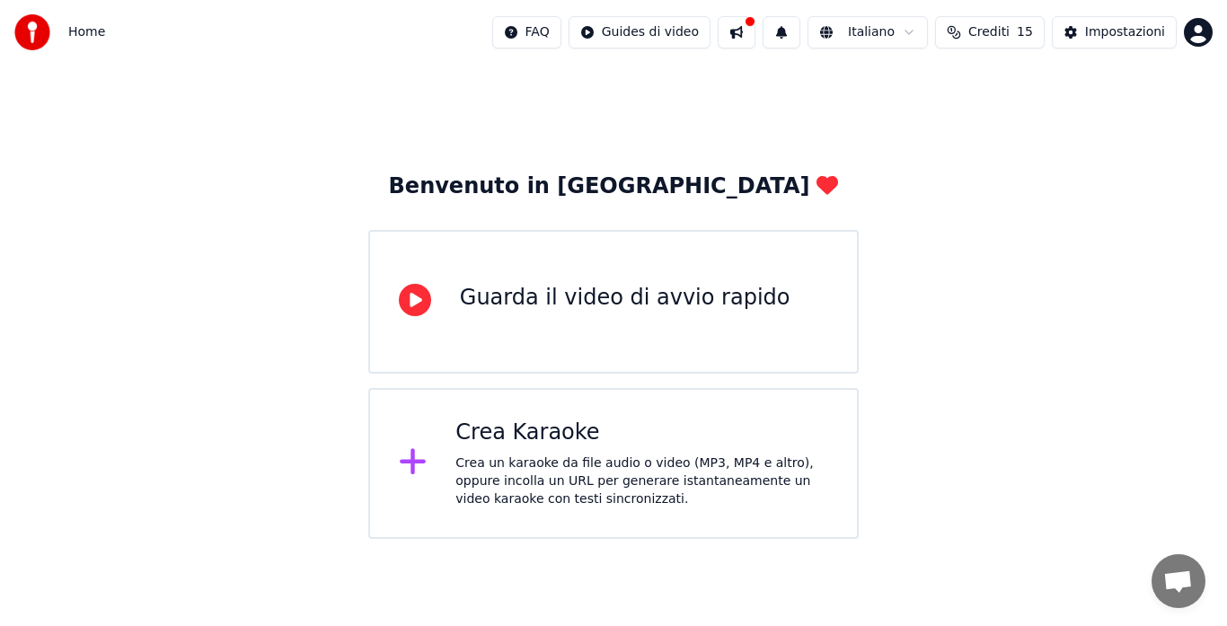
click at [746, 31] on button at bounding box center [737, 32] width 38 height 32
click at [561, 147] on div "Benvenuto in Youka Guarda il video di avvio rapido Crea Karaoke Crea un karaoke…" at bounding box center [613, 302] width 1227 height 474
click at [1126, 40] on div "Impostazioni" at bounding box center [1125, 32] width 80 height 18
